Goal: Task Accomplishment & Management: Use online tool/utility

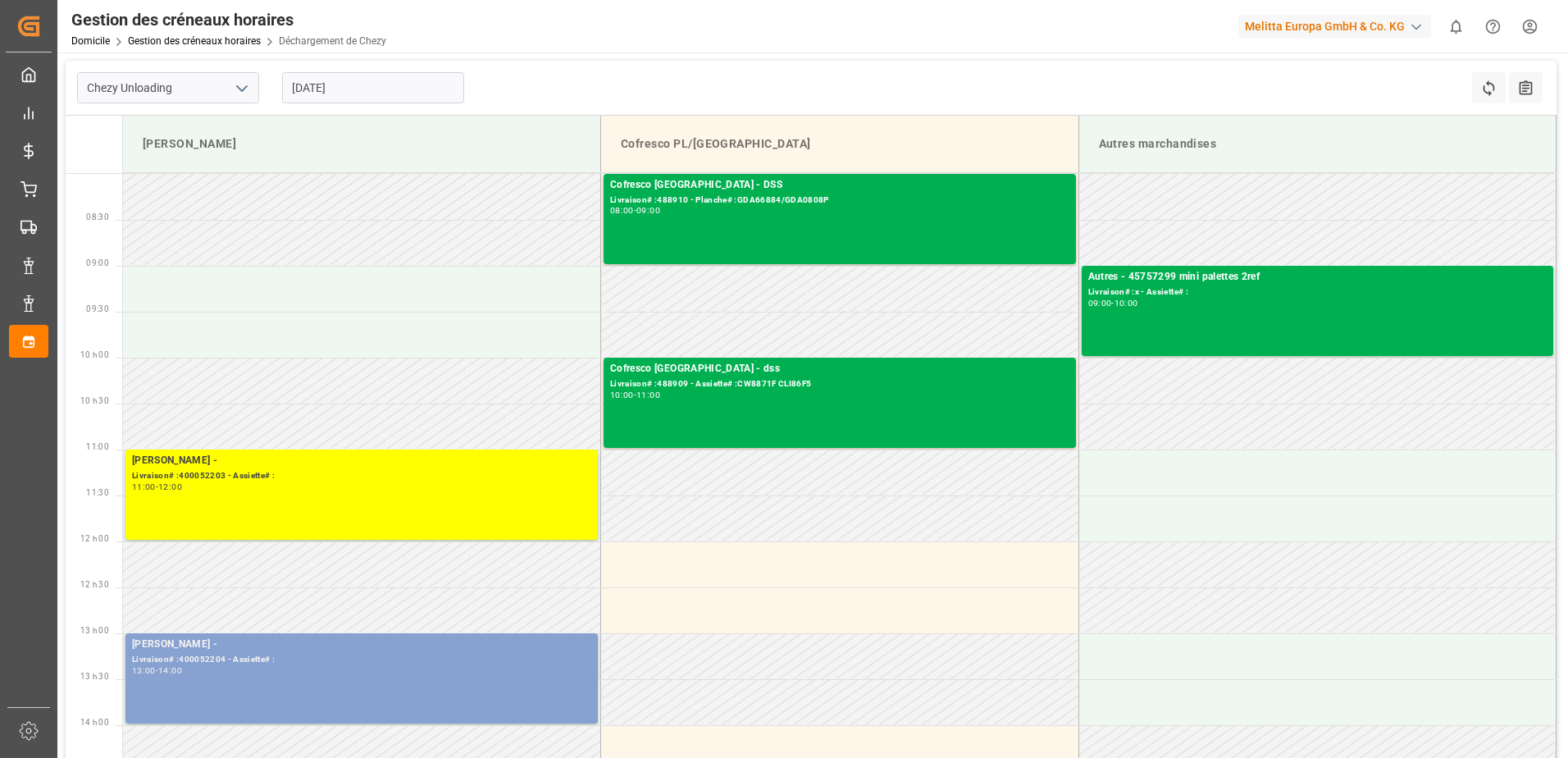
scroll to position [82, 0]
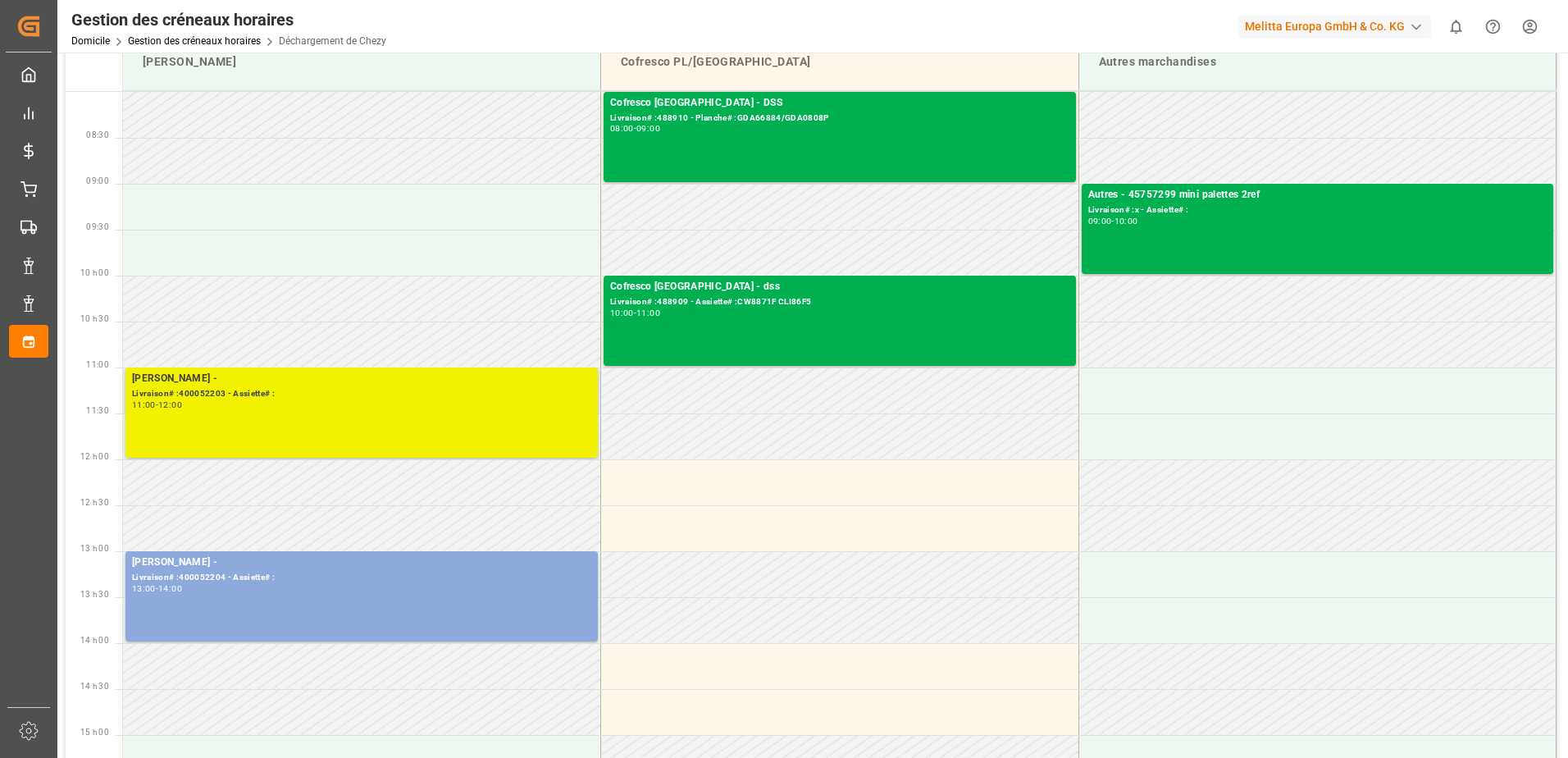
click at [370, 429] on div "[PERSON_NAME] - Livraison# :400052203 - Assiette# : 11:00 - 12:00" at bounding box center [361, 412] width 459 height 83
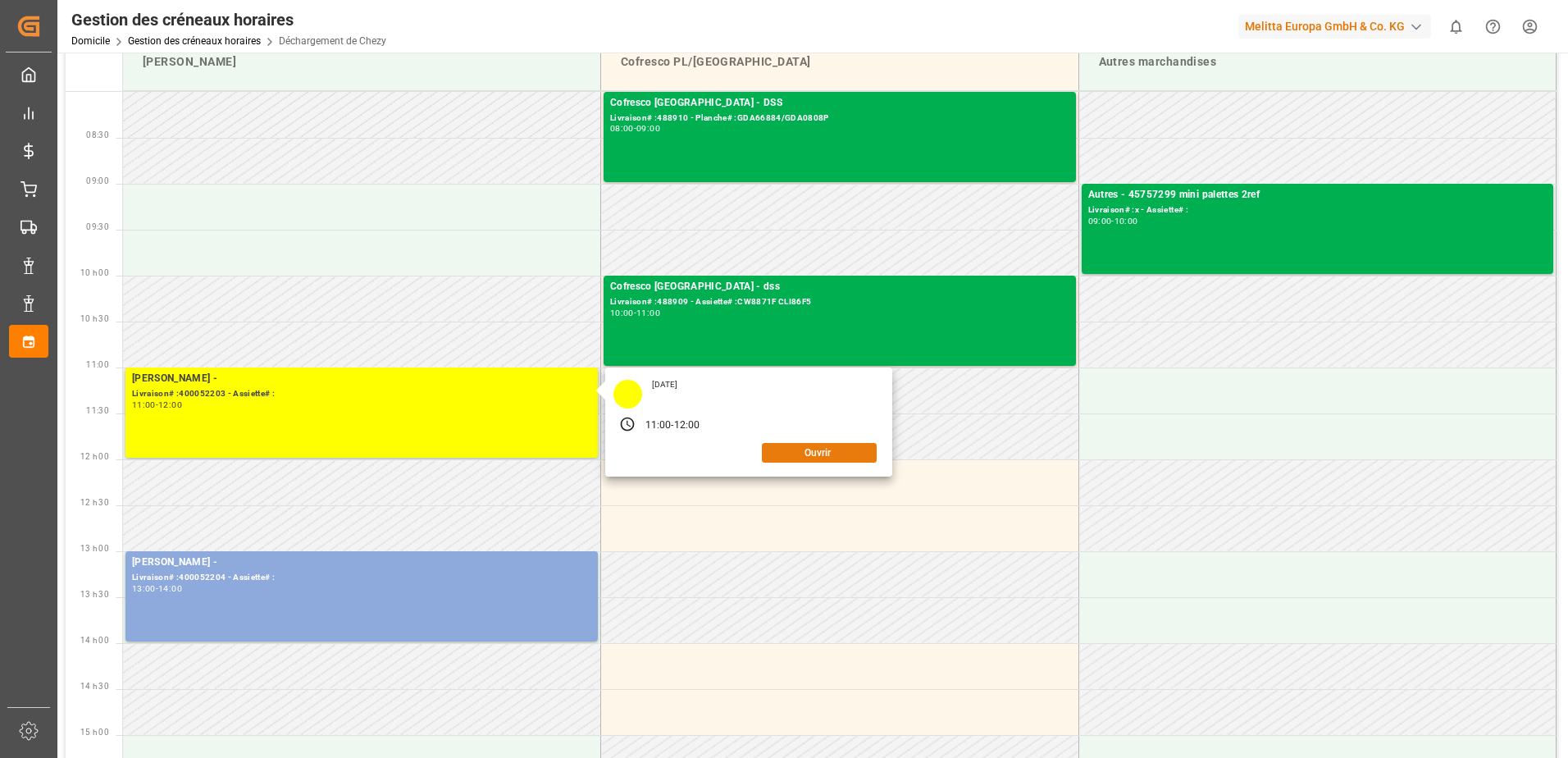
click at [797, 443] on button "Ouvrir" at bounding box center [819, 453] width 114 height 19
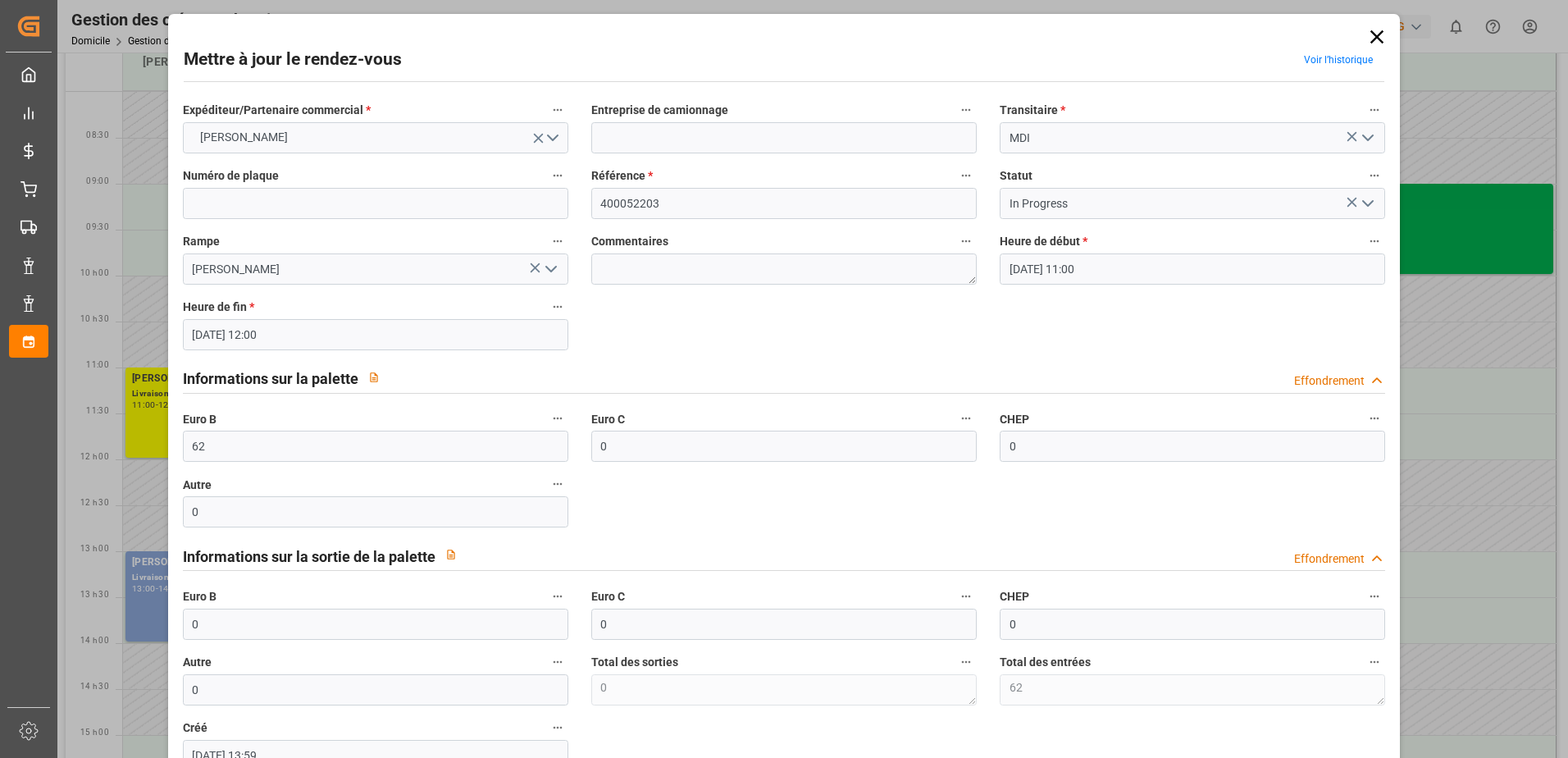
click at [1363, 205] on polyline "Ouvrir le menu" at bounding box center [1367, 203] width 10 height 5
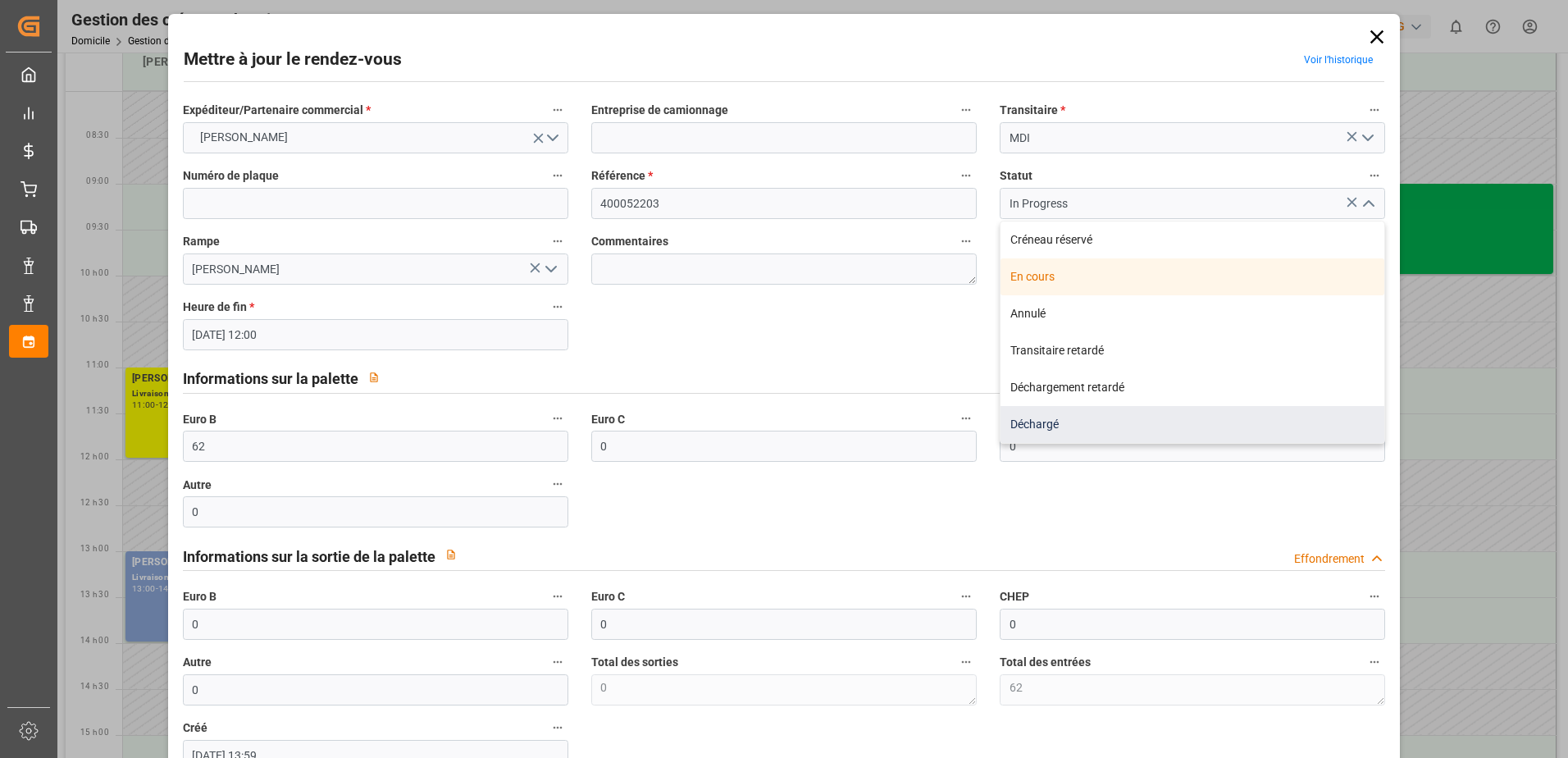
click at [1080, 414] on div "Déchargé" at bounding box center [1192, 425] width 384 height 37
type input "Unloaded"
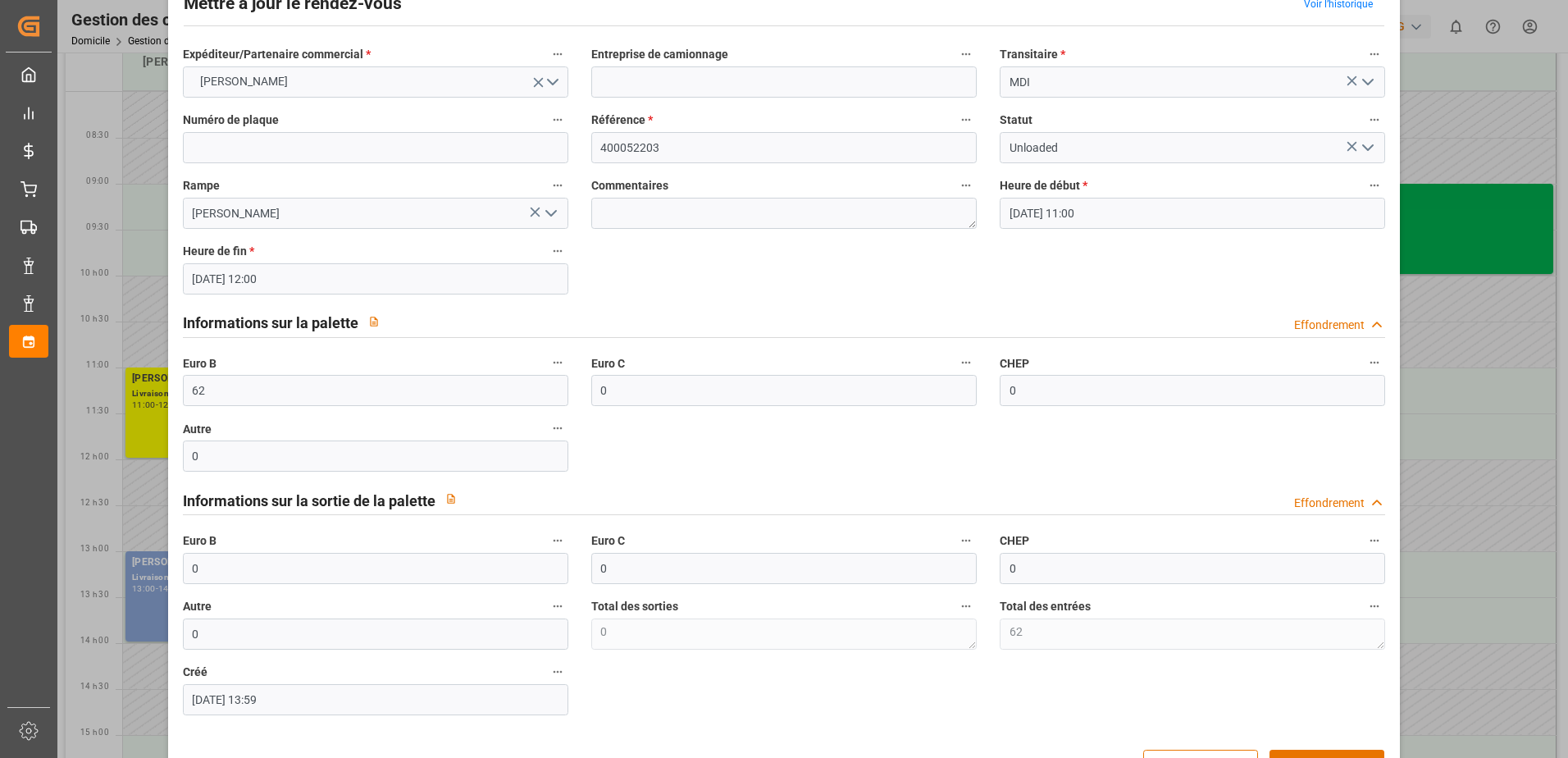
scroll to position [109, 0]
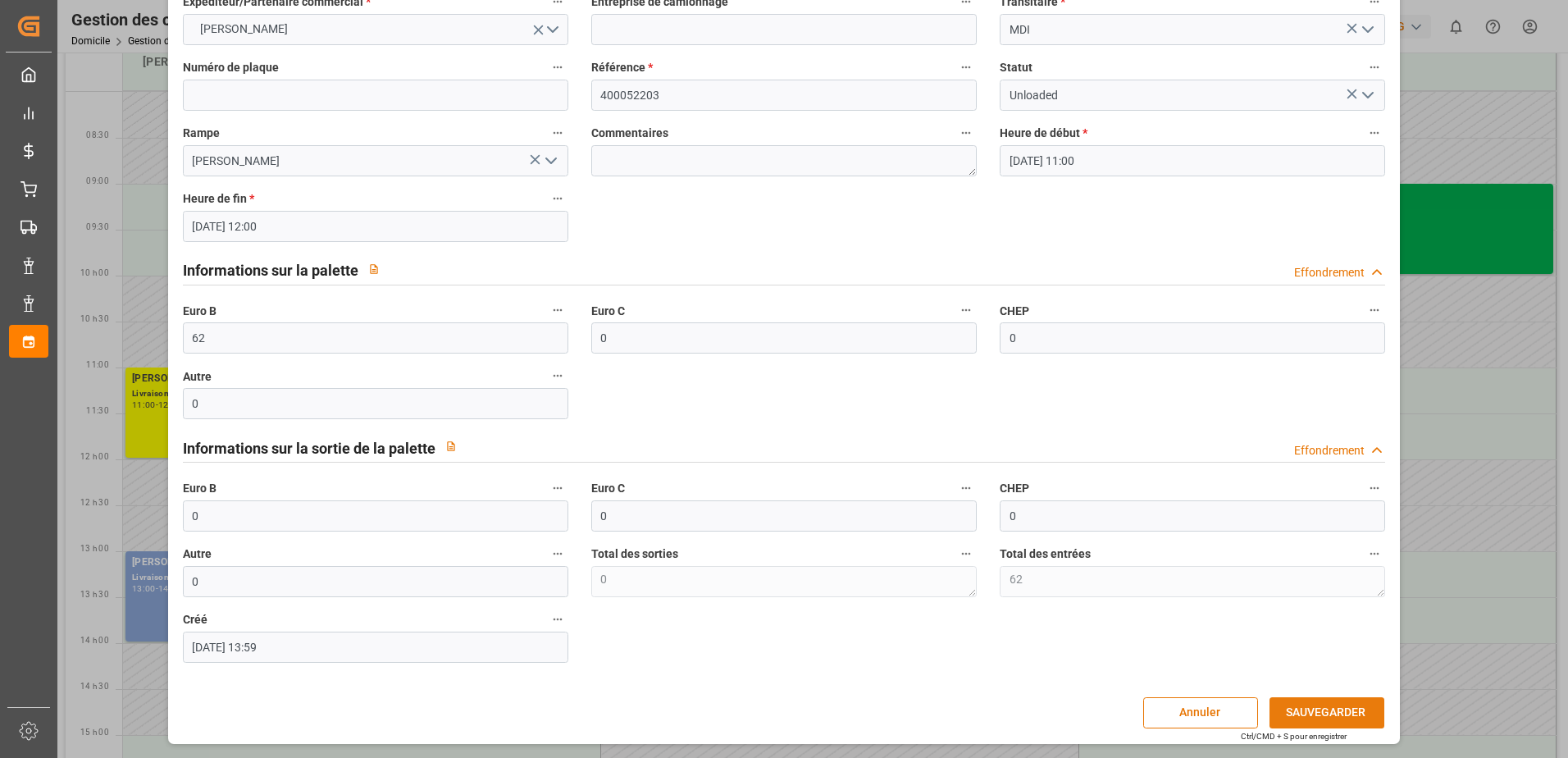
click at [1330, 715] on button "SAUVEGARDER" at bounding box center [1327, 712] width 114 height 31
